Goal: Information Seeking & Learning: Learn about a topic

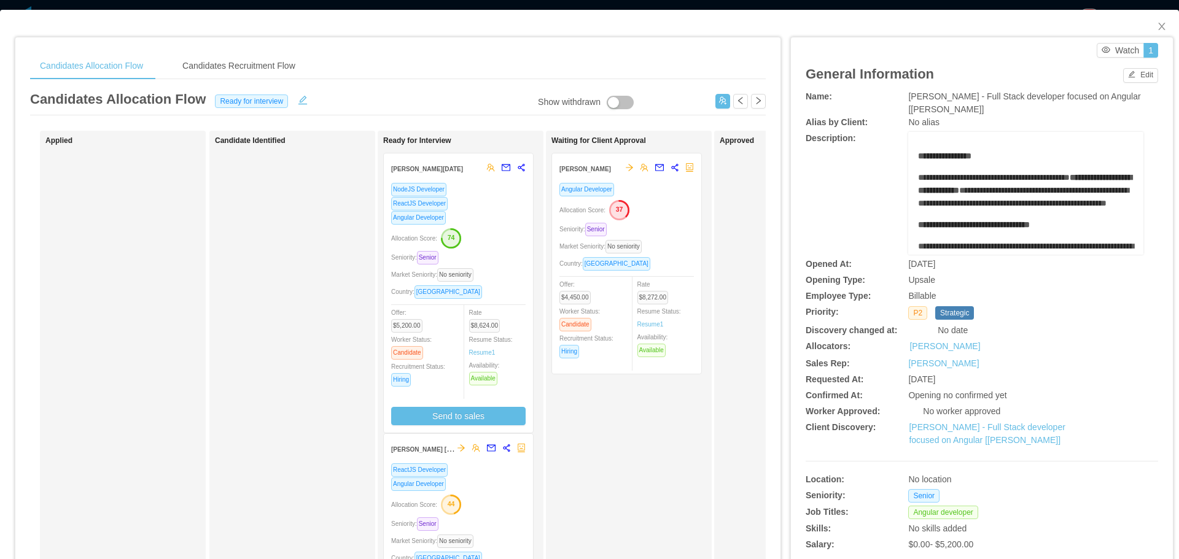
scroll to position [2824, 0]
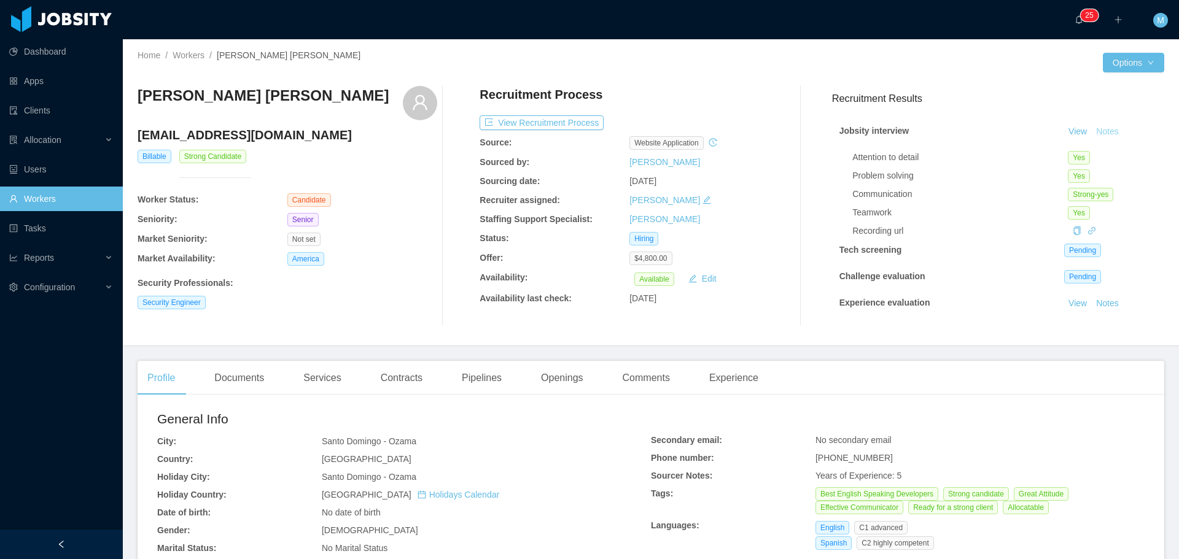
click at [1091, 128] on button "Notes" at bounding box center [1107, 132] width 33 height 15
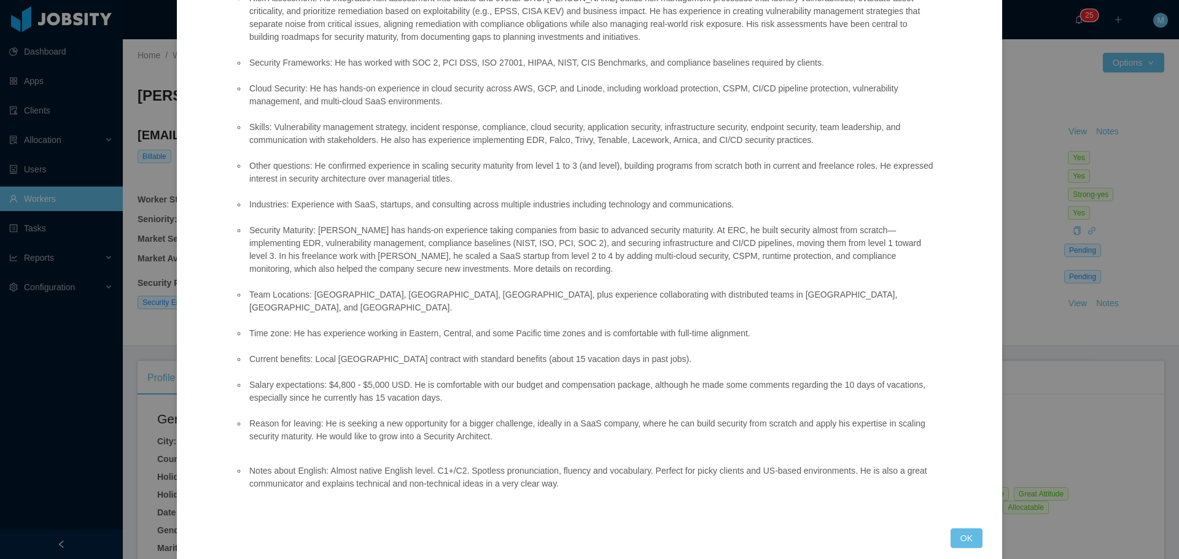
scroll to position [476, 0]
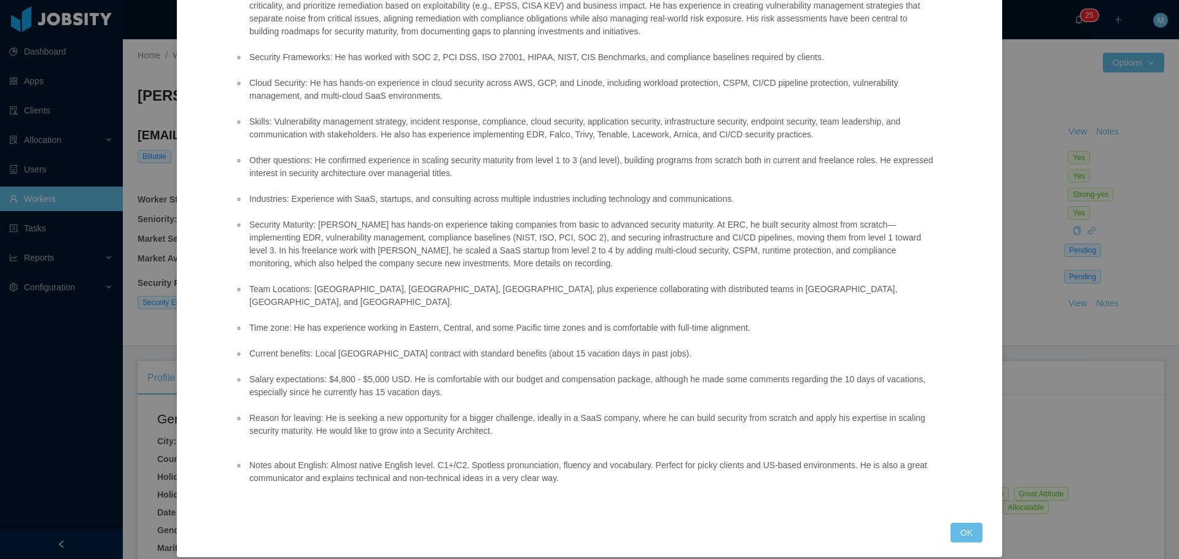
click at [1059, 342] on div "Jobsity interview Position fit: Kenect - Senior Security Analyst / Devops Match…" at bounding box center [589, 279] width 1179 height 559
click at [1061, 363] on div "Jobsity interview Position fit: Kenect - Senior Security Analyst / Devops Match…" at bounding box center [589, 279] width 1179 height 559
click at [962, 523] on button "OK" at bounding box center [966, 533] width 32 height 20
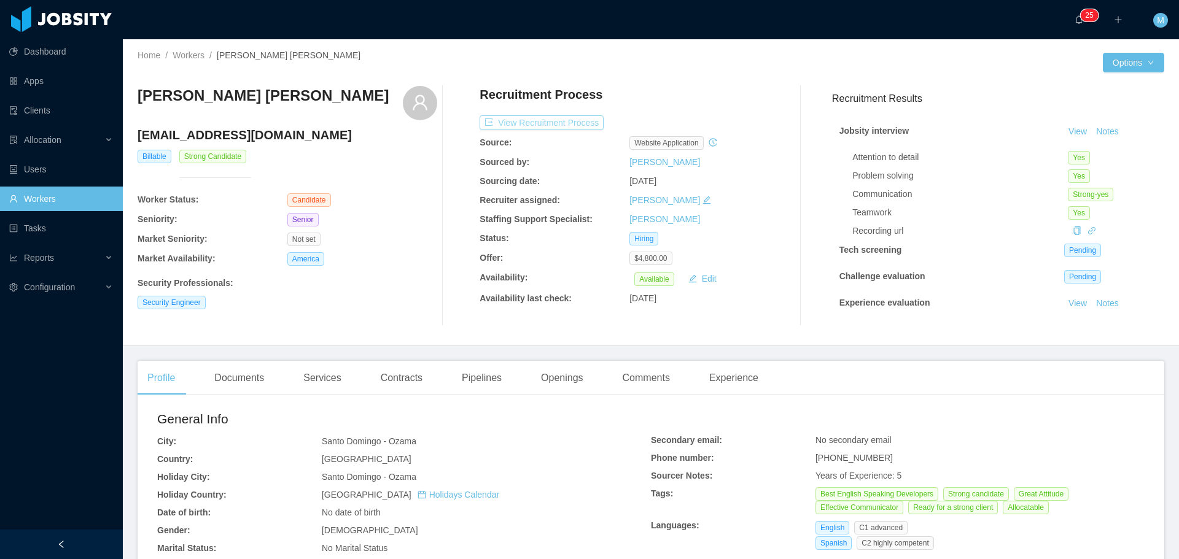
click at [556, 124] on button "View Recruitment Process" at bounding box center [541, 122] width 124 height 15
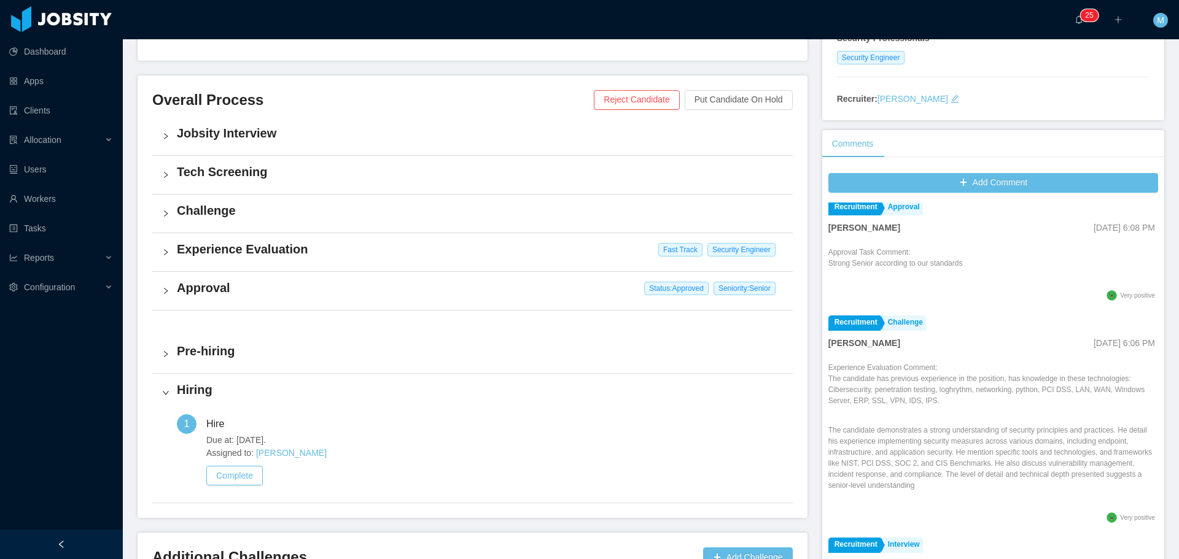
scroll to position [430, 0]
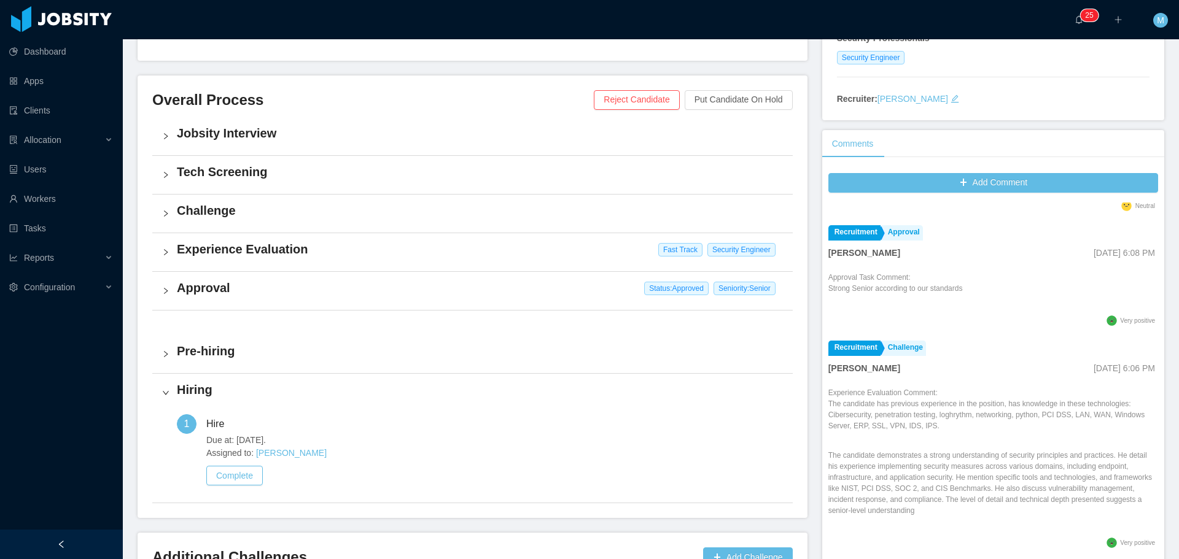
drag, startPoint x: 820, startPoint y: 400, endPoint x: 1015, endPoint y: 438, distance: 198.9
click at [1015, 438] on div "Add Comment Staffing Prehiring Ninna Meister Sep 8th, 2025 7:15 PM Prehiring No…" at bounding box center [993, 372] width 342 height 410
click at [1017, 432] on p "The candidate has previous experience in the position, has knowledge in these t…" at bounding box center [993, 414] width 330 height 33
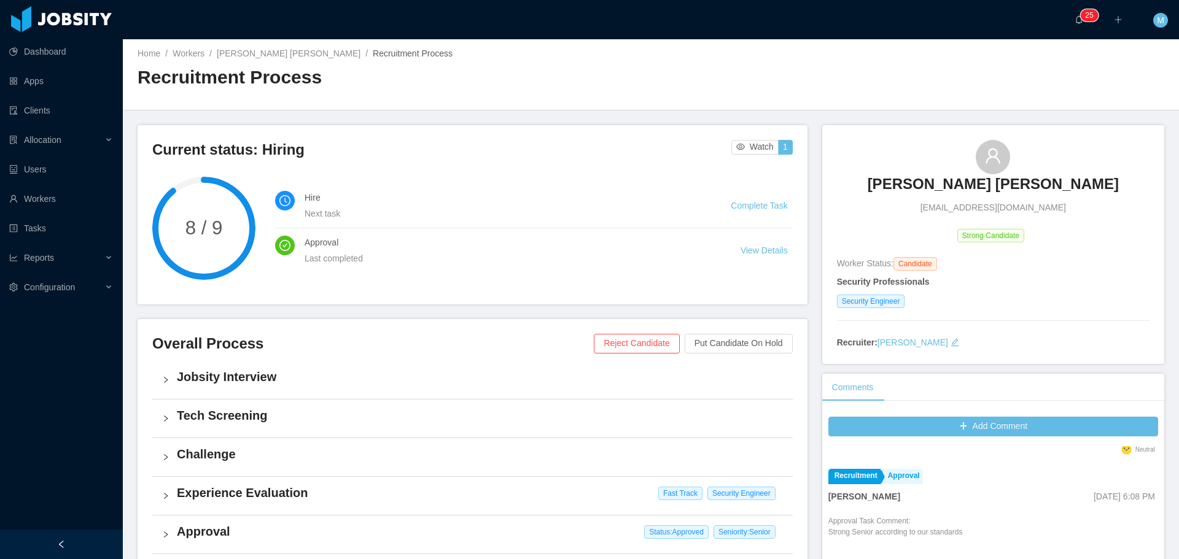
scroll to position [0, 0]
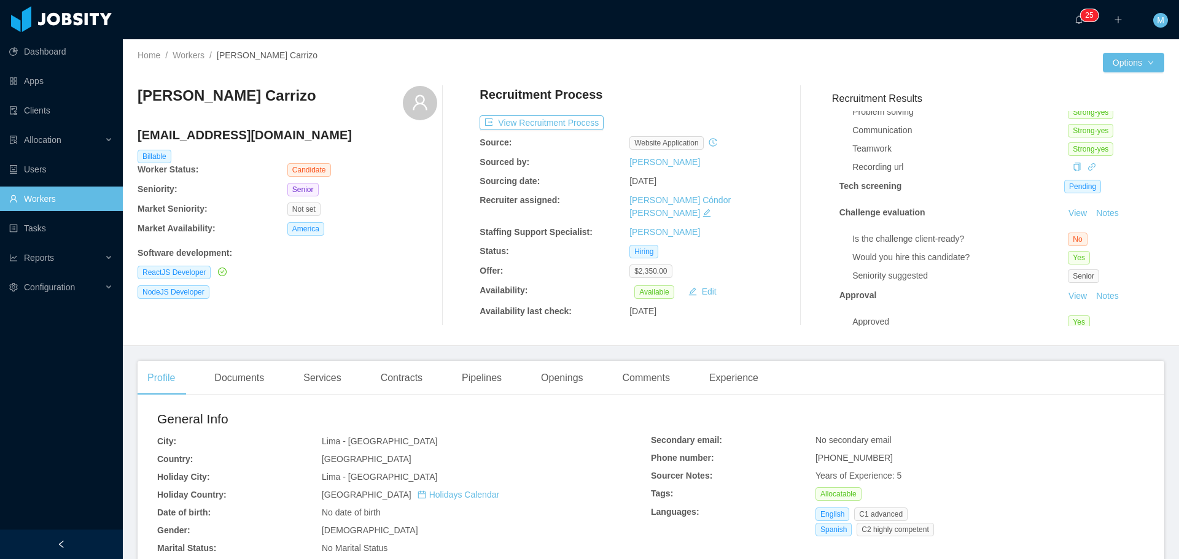
scroll to position [83, 0]
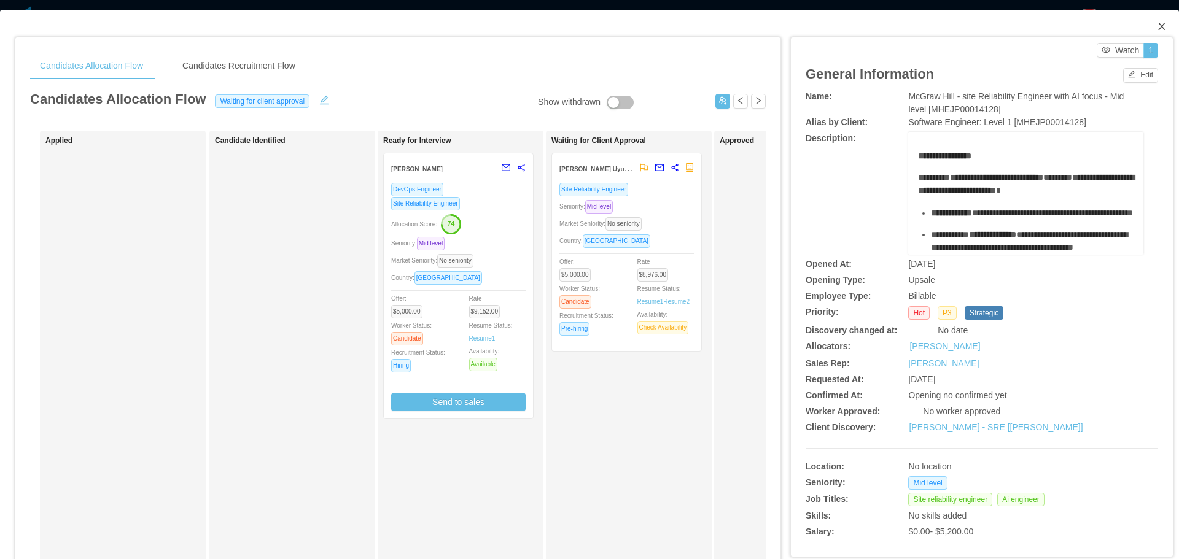
click at [1155, 18] on span "Close" at bounding box center [1161, 27] width 34 height 34
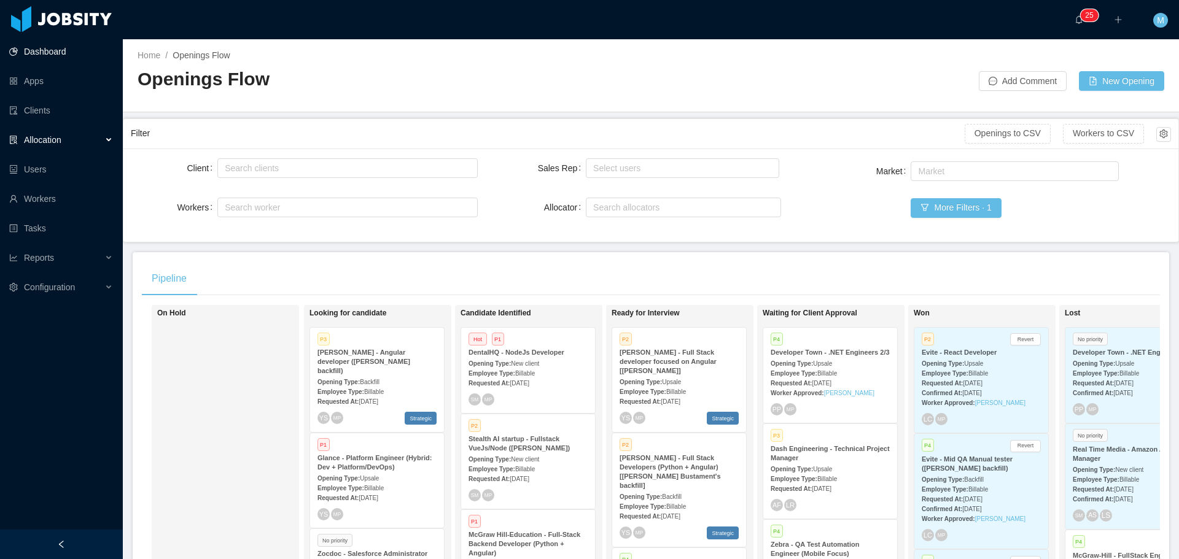
click at [48, 48] on link "Dashboard" at bounding box center [61, 51] width 104 height 25
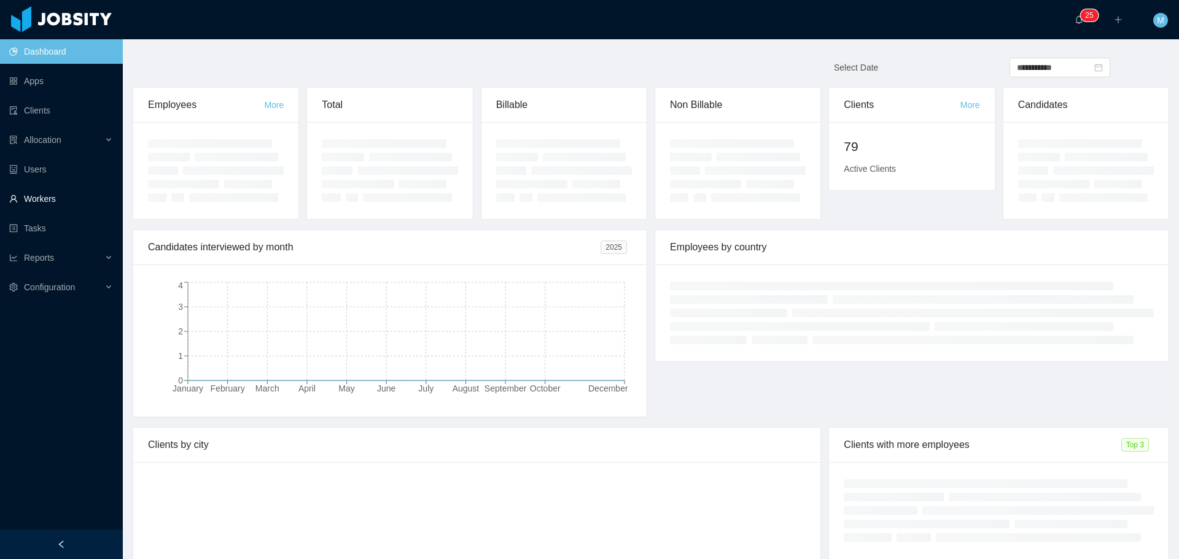
click at [56, 200] on link "Workers" at bounding box center [61, 199] width 104 height 25
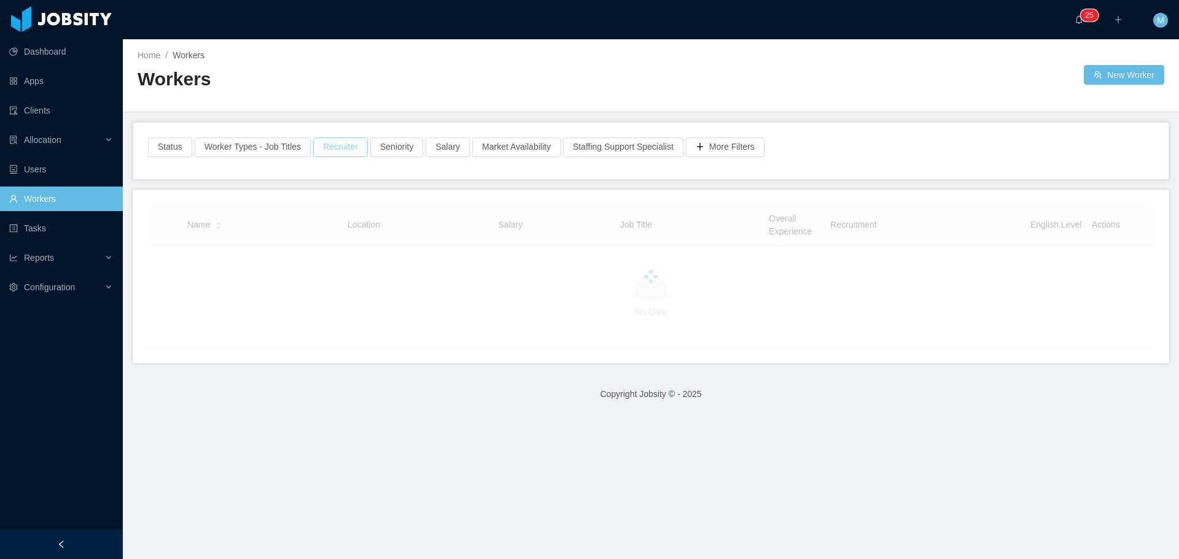
click at [341, 152] on button "Recruiter" at bounding box center [340, 148] width 55 height 20
click at [311, 205] on div "Recruiter Clear Apply" at bounding box center [336, 203] width 204 height 76
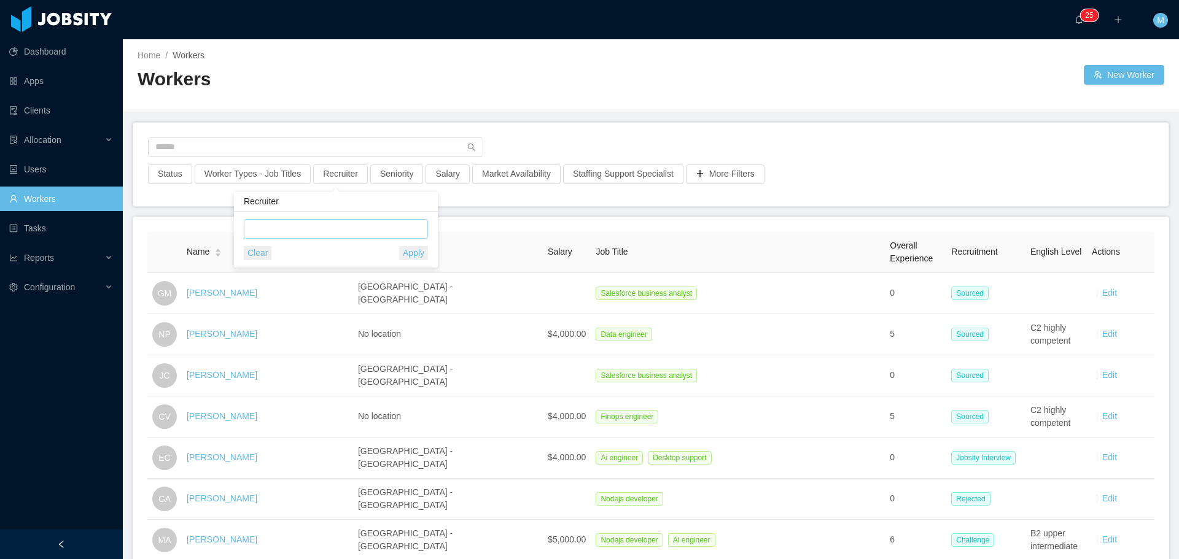
click at [310, 222] on div at bounding box center [333, 229] width 173 height 18
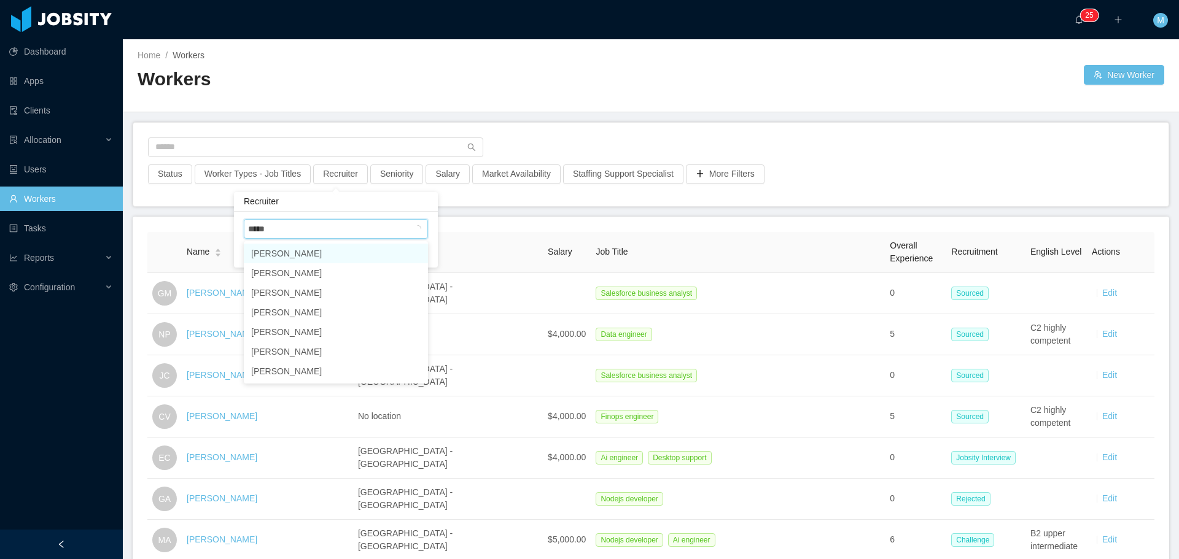
type input "******"
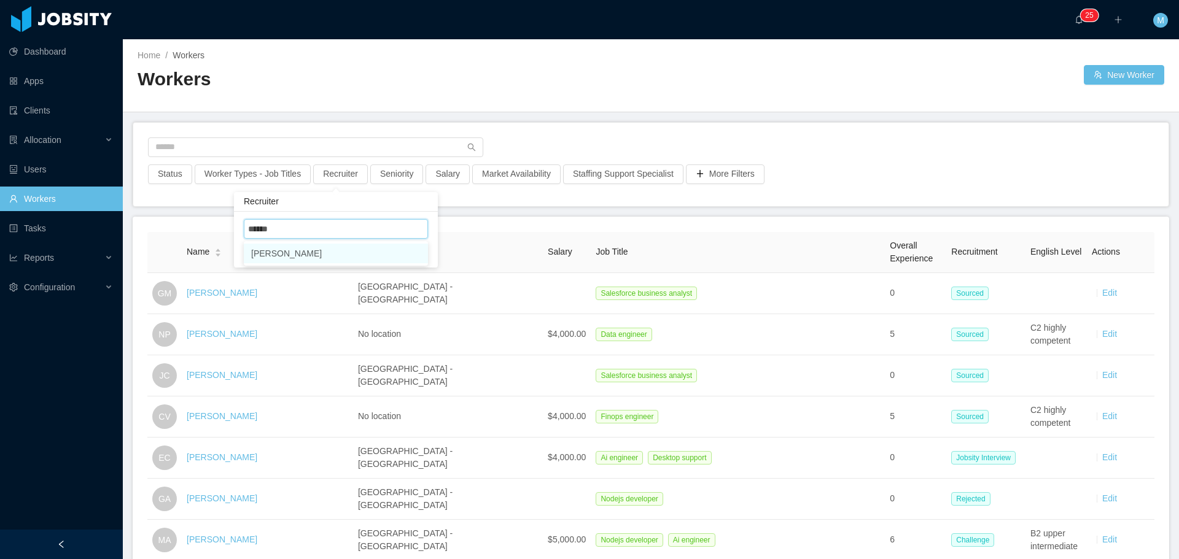
click at [328, 250] on li "[PERSON_NAME]" at bounding box center [336, 254] width 184 height 20
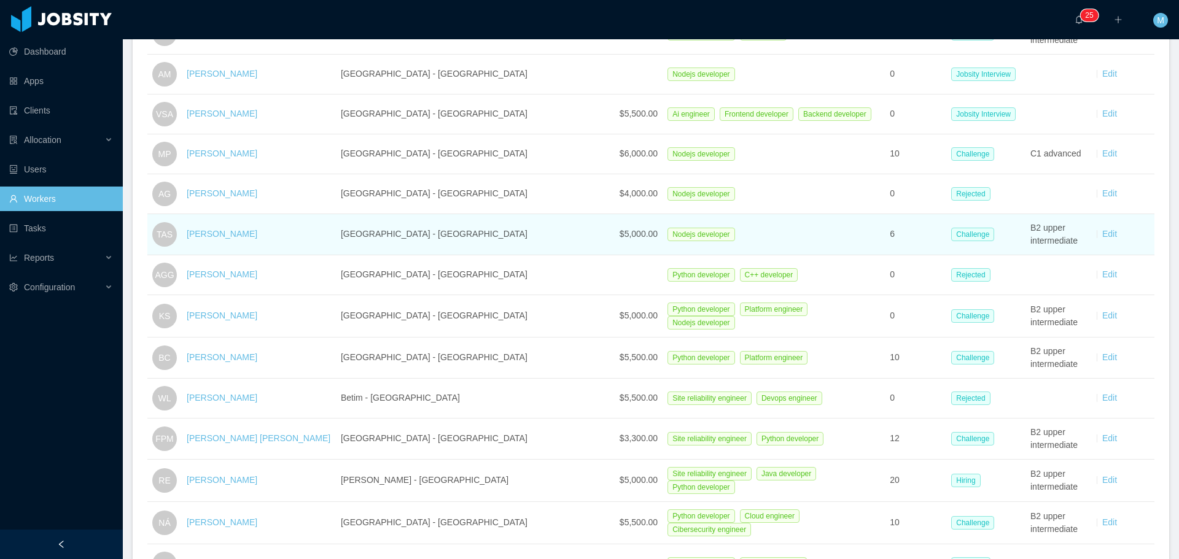
scroll to position [307, 0]
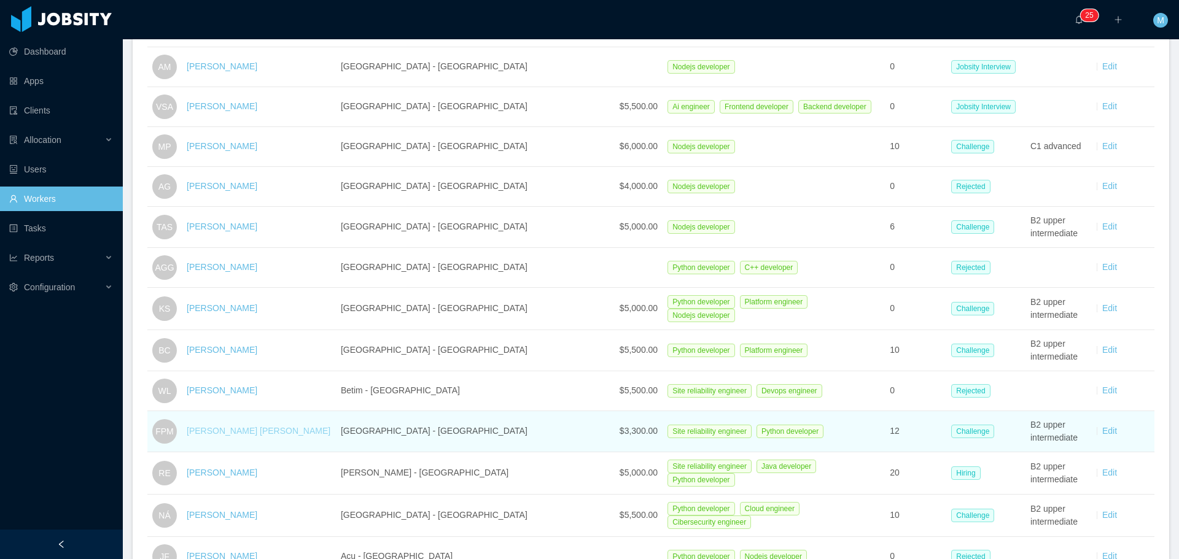
click at [249, 431] on link "Fernando Pereira Medin" at bounding box center [259, 431] width 144 height 10
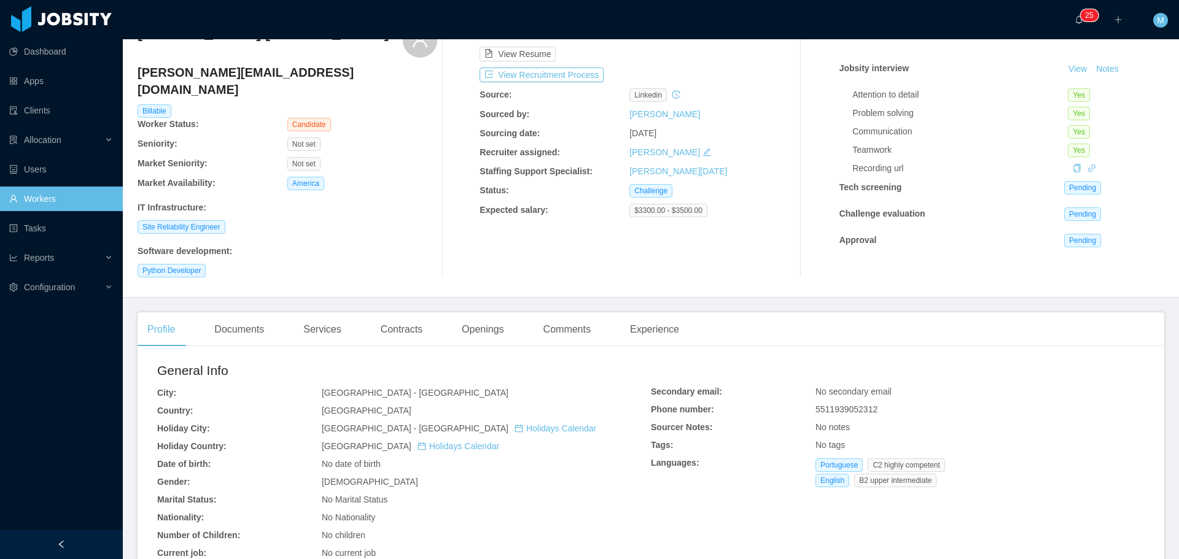
scroll to position [61, 0]
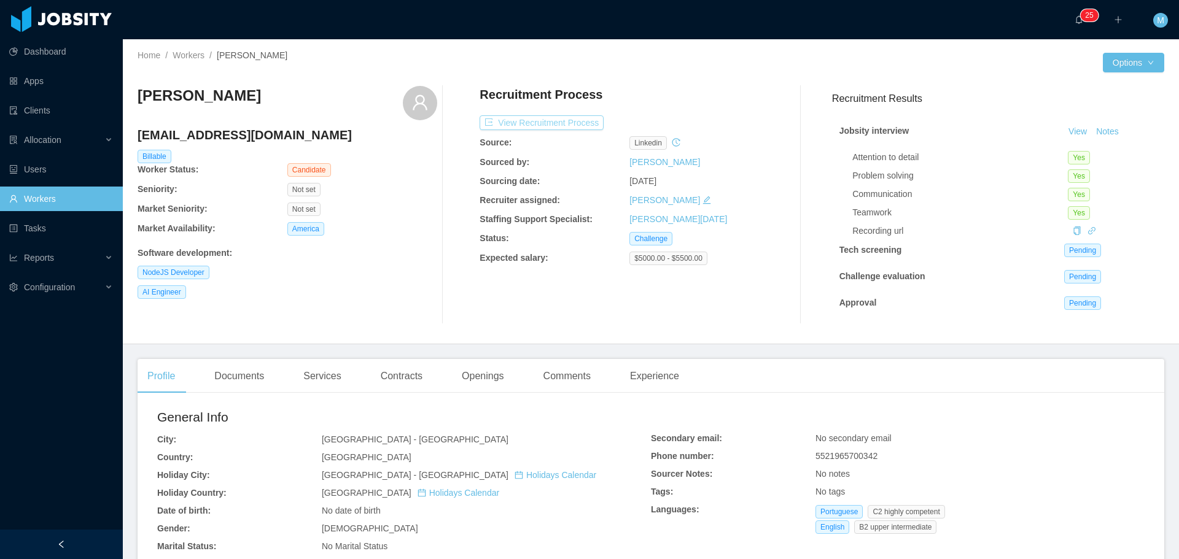
click at [535, 122] on button "View Recruitment Process" at bounding box center [541, 122] width 124 height 15
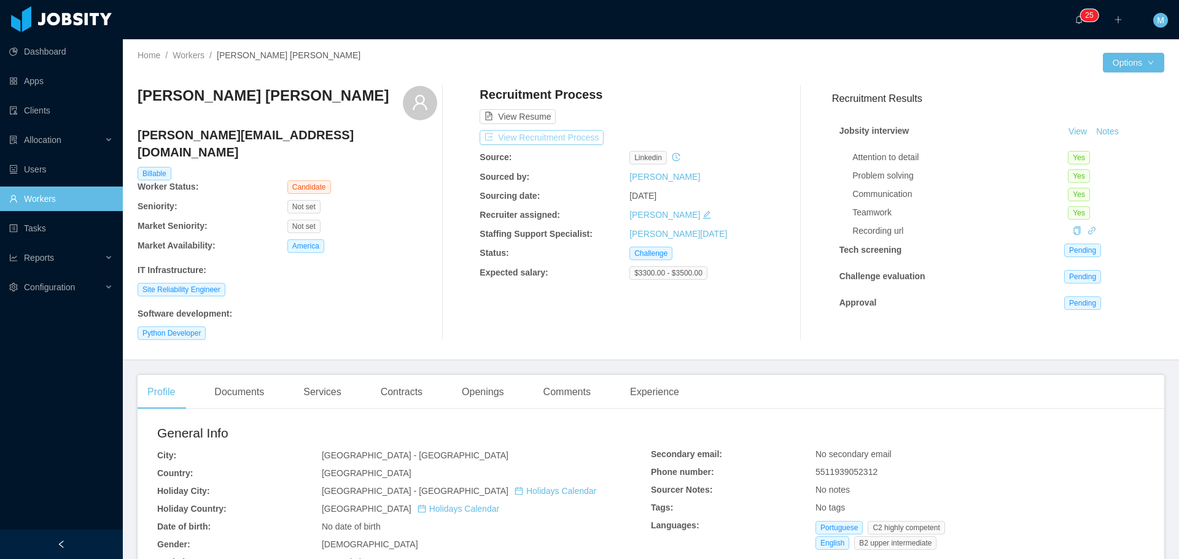
click at [547, 131] on button "View Recruitment Process" at bounding box center [541, 137] width 124 height 15
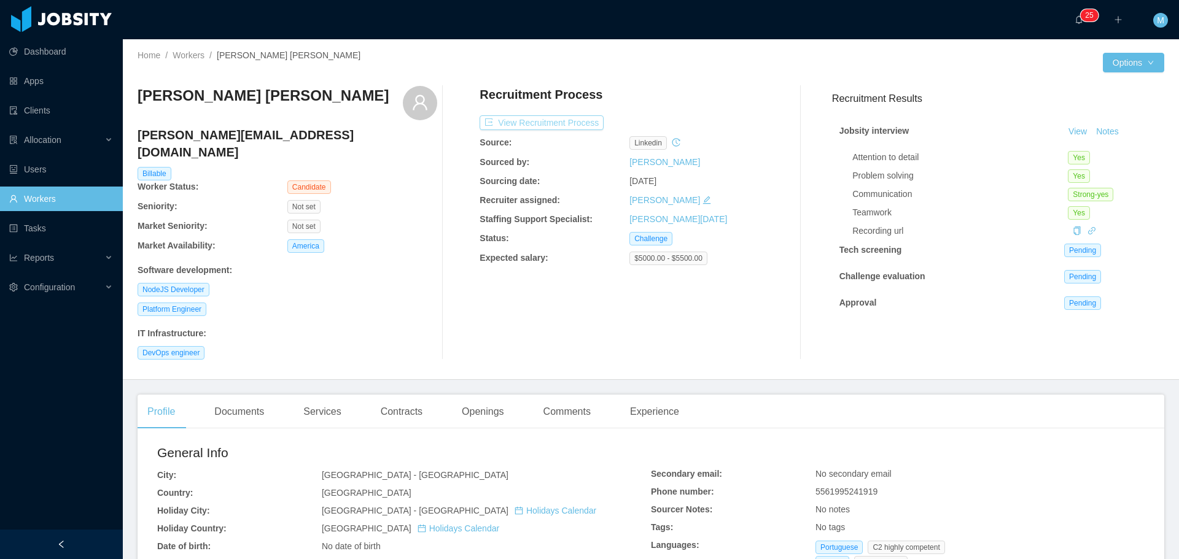
click at [541, 126] on button "View Recruitment Process" at bounding box center [541, 122] width 124 height 15
